Goal: Task Accomplishment & Management: Complete application form

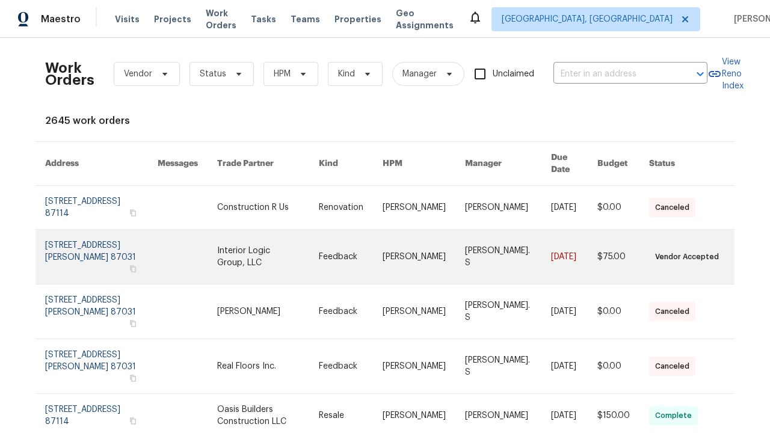
click at [383, 239] on link at bounding box center [351, 257] width 64 height 54
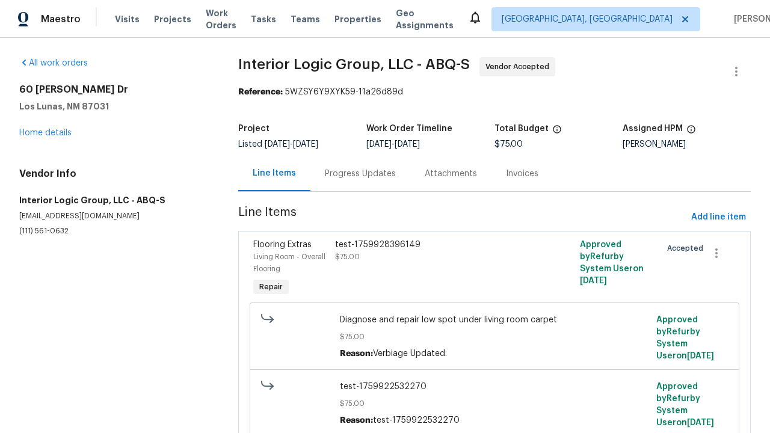
click at [494, 269] on div "test-1759928396149 $75.00" at bounding box center [433, 268] width 204 height 67
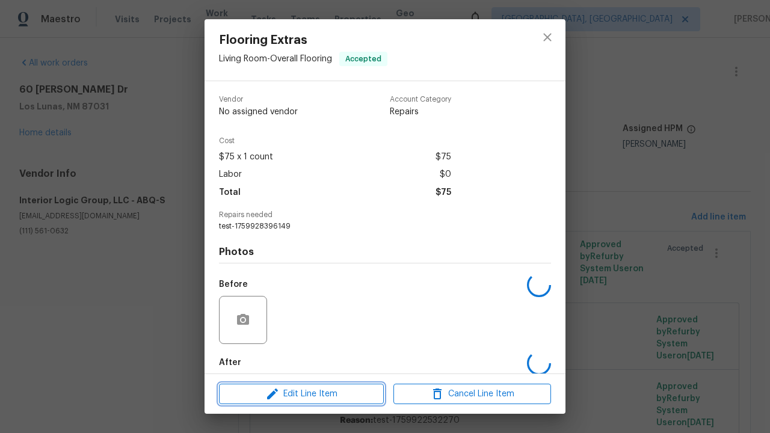
click at [301, 393] on span "Edit Line Item" at bounding box center [302, 394] width 158 height 15
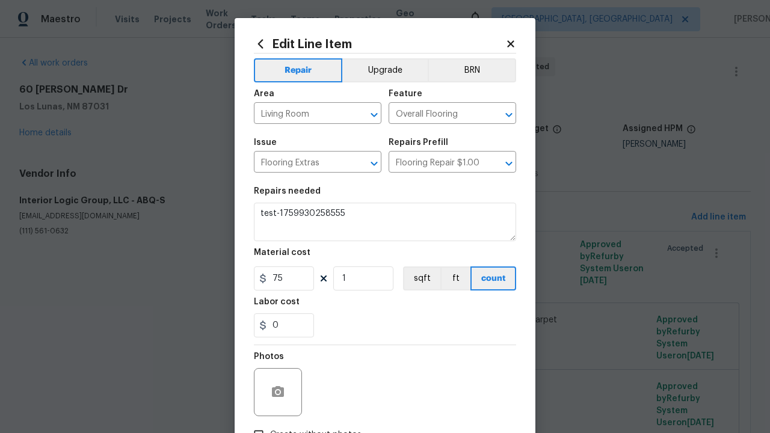
type textarea "test-1759928396149"
type textarea "test-1759930258555"
checkbox input "true"
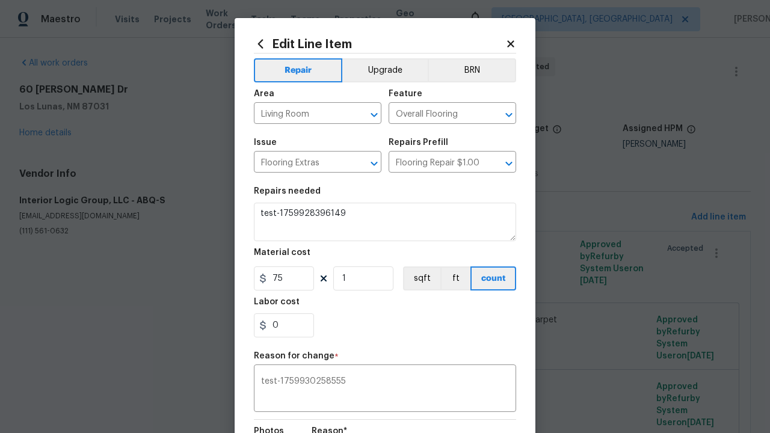
scroll to position [159, 0]
